Goal: Communication & Community: Answer question/provide support

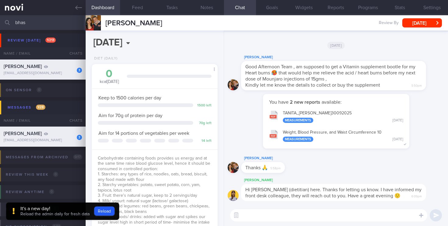
select select "4"
click at [58, 142] on div "[EMAIL_ADDRESS][DOMAIN_NAME]" at bounding box center [43, 140] width 78 height 5
click at [108, 211] on button "Reload" at bounding box center [104, 210] width 20 height 9
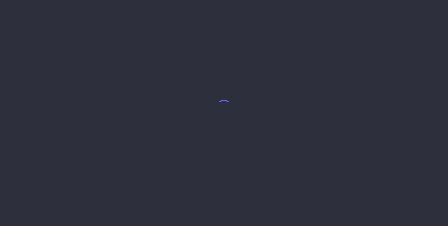
select select "4"
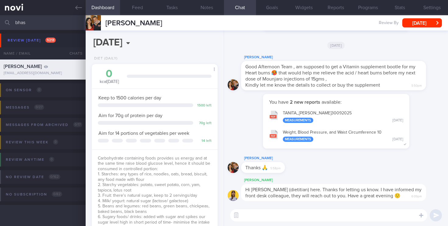
scroll to position [58, 117]
drag, startPoint x: 43, startPoint y: 25, endPoint x: 0, endPoint y: 20, distance: 43.5
click at [0, 20] on input "bhas" at bounding box center [224, 22] width 448 height 15
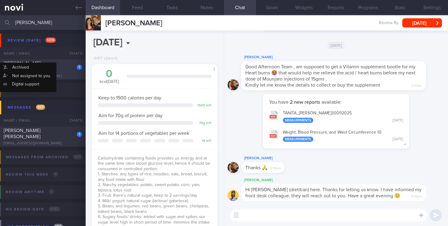
type input "valerie"
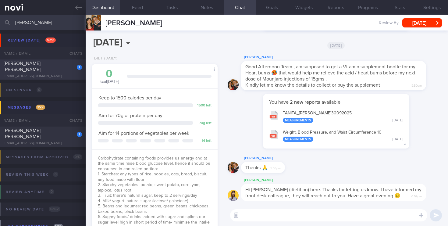
click at [53, 74] on div "valeriegohms@gmail.com" at bounding box center [43, 76] width 78 height 5
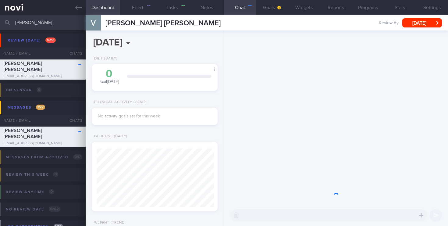
select select "9"
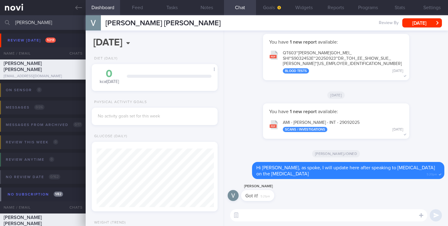
scroll to position [58, 117]
click at [258, 215] on textarea at bounding box center [328, 215] width 197 height 12
paste textarea "adiologist TR4 nodule is 2mm, (<1cm); repeat US Thyroid in 1 year"
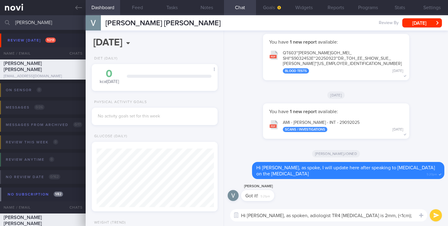
scroll to position [0, 0]
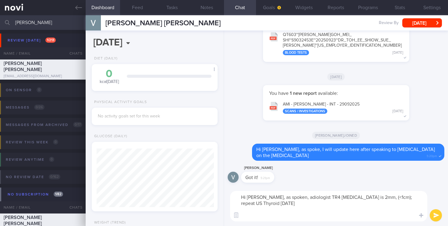
click at [287, 196] on textarea "Hi Valerie, as spoken, adiologist TR4 nodule is 2mm, (<1cm); repeat US Thyroid …" at bounding box center [328, 206] width 197 height 30
click at [388, 198] on textarea "Hi Valerie, as spoken, I discussed your US Thyroid findings with the tadiologis…" at bounding box center [328, 206] width 197 height 30
click at [323, 203] on textarea "Hi Valerie, as spoken, I discussed your US Thyroid findings with the radiologis…" at bounding box center [328, 206] width 197 height 30
click at [315, 204] on textarea "Hi Valerie, as spoken, I discussed your US Thyroid findings with the radiologis…" at bounding box center [328, 206] width 197 height 30
click at [338, 203] on textarea "Hi Valerie, as spoken, I discussed your US Thyroid findings with the radiologis…" at bounding box center [328, 206] width 197 height 30
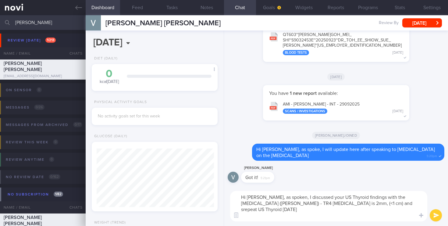
click at [266, 205] on textarea "Hi Valerie, as spoken, I discussed your US Thyroid findings with the radiologis…" at bounding box center [328, 206] width 197 height 30
click at [344, 203] on textarea "Hi Valerie, as spoken, I discussed your US Thyroid findings with the radiologis…" at bounding box center [328, 206] width 197 height 30
click at [343, 204] on textarea "Hi Valerie, as spoken, I discussed your US Thyroid findings with the radiologis…" at bounding box center [328, 206] width 197 height 30
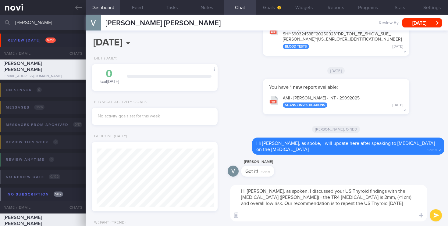
click at [372, 204] on textarea "Hi Valerie, as spoken, I discussed your US Thyroid findings with the radiologis…" at bounding box center [328, 203] width 197 height 37
type textarea "Hi Valerie, as spoken, I discussed your US Thyroid findings with the radiologis…"
click at [436, 215] on button "submit" at bounding box center [436, 215] width 12 height 12
